Goal: Information Seeking & Learning: Learn about a topic

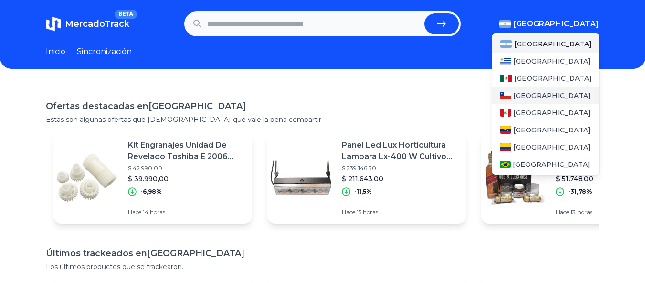
click at [521, 97] on font "[GEOGRAPHIC_DATA]" at bounding box center [552, 95] width 77 height 9
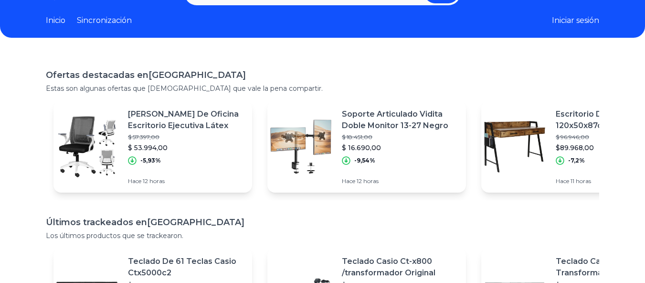
scroll to position [48, 0]
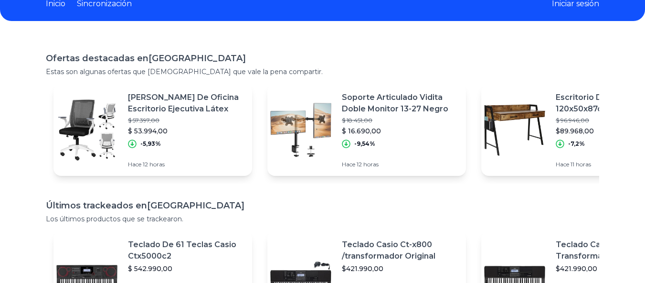
drag, startPoint x: 564, startPoint y: 1, endPoint x: 569, endPoint y: 11, distance: 10.5
click at [564, 1] on font "Iniciar sesión" at bounding box center [575, 3] width 47 height 9
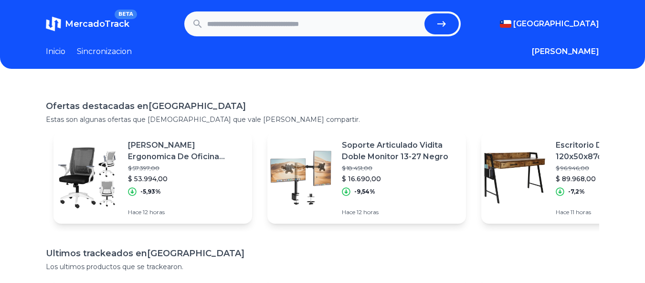
click at [105, 51] on link "Sincronizacion" at bounding box center [104, 51] width 55 height 11
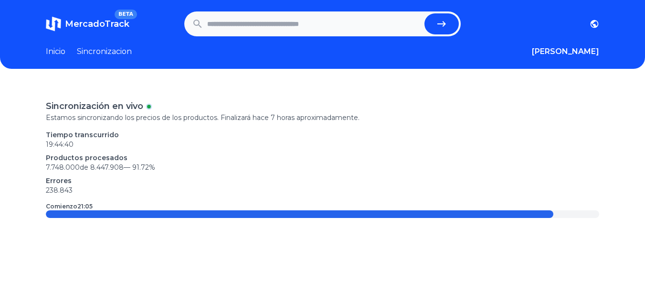
click at [49, 49] on link "Inicio" at bounding box center [56, 51] width 20 height 11
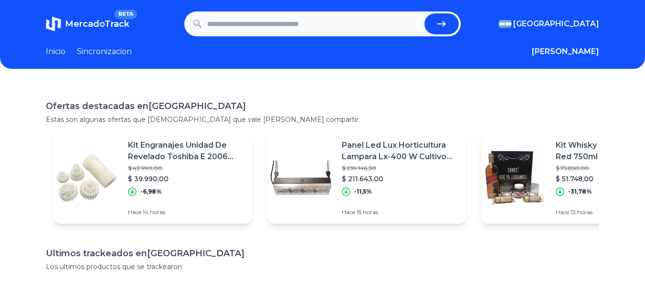
click at [96, 24] on span "MercadoTrack" at bounding box center [97, 24] width 64 height 11
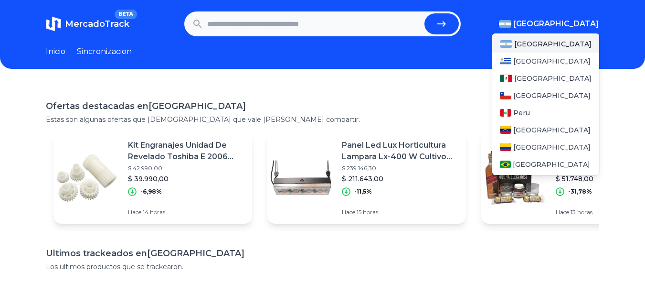
click at [568, 25] on span "[GEOGRAPHIC_DATA]" at bounding box center [557, 23] width 86 height 11
click at [525, 93] on span "[GEOGRAPHIC_DATA]" at bounding box center [552, 96] width 77 height 10
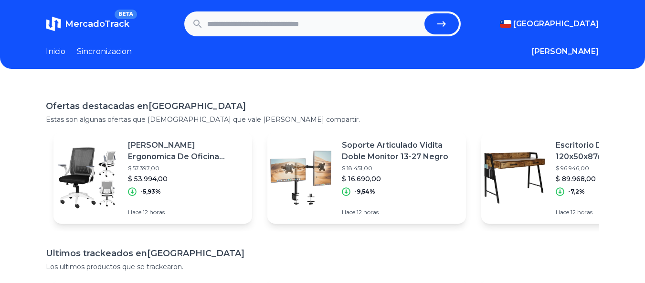
click at [220, 22] on input "text" at bounding box center [314, 23] width 214 height 21
type input "**********"
click at [425, 13] on button "submit" at bounding box center [442, 23] width 34 height 21
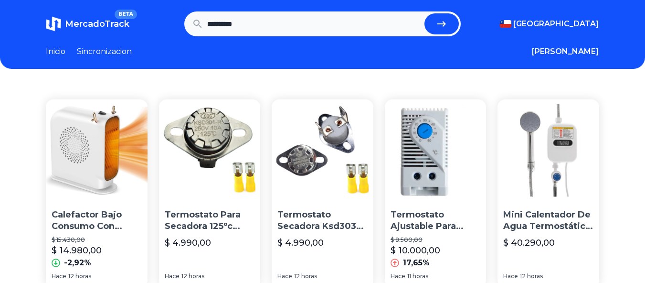
drag, startPoint x: 246, startPoint y: 26, endPoint x: 154, endPoint y: 37, distance: 92.8
click at [154, 37] on header "**********" at bounding box center [322, 34] width 645 height 69
type input "********"
click at [425, 13] on button "submit" at bounding box center [442, 23] width 34 height 21
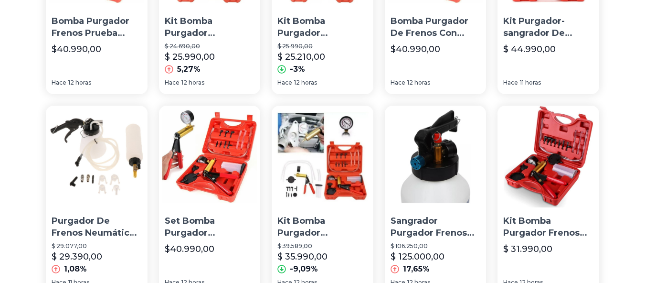
scroll to position [669, 0]
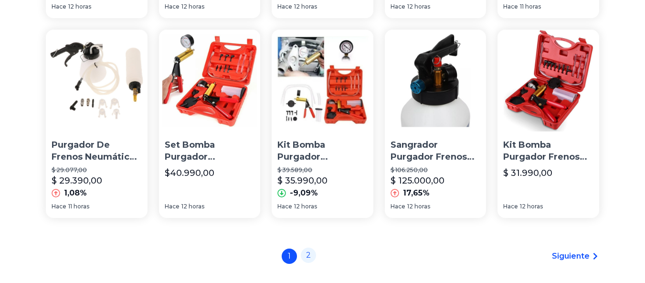
click at [310, 259] on font "2" at bounding box center [308, 254] width 5 height 9
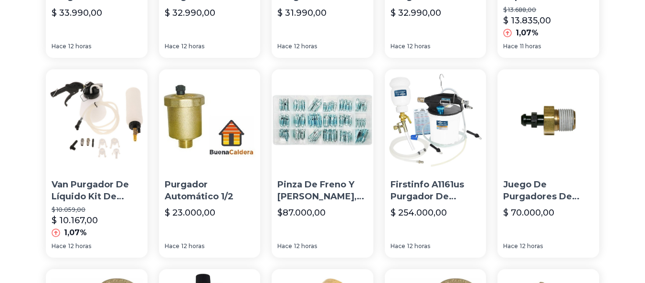
scroll to position [430, 0]
click at [195, 199] on font "Purgador Automático 1/2" at bounding box center [199, 190] width 69 height 22
